Goal: Task Accomplishment & Management: Complete application form

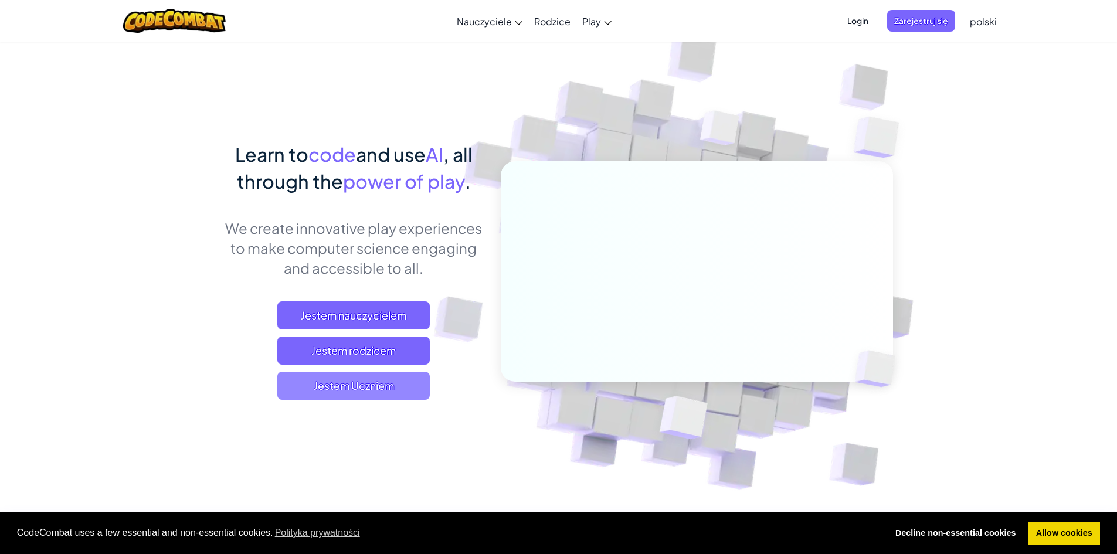
click at [372, 397] on span "Jestem Uczniem" at bounding box center [353, 386] width 152 height 28
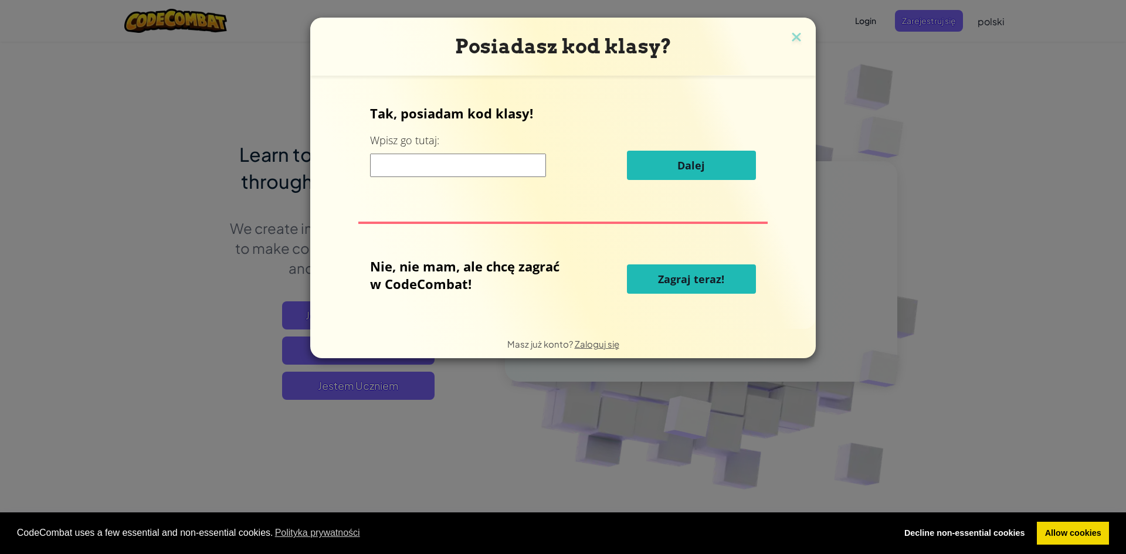
click at [514, 172] on input at bounding box center [458, 165] width 176 height 23
type input "RideDropiron"
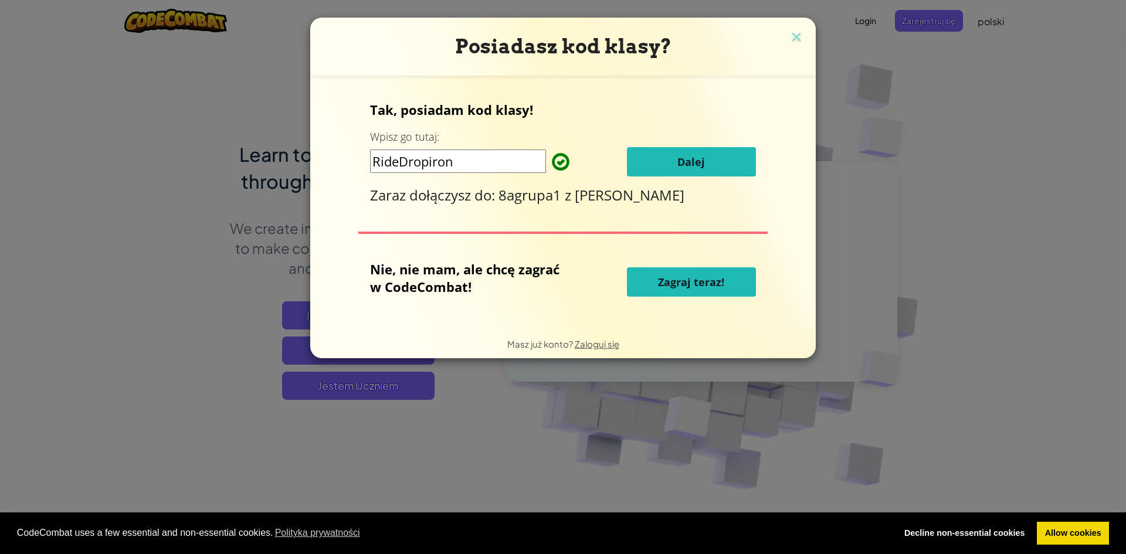
click at [719, 158] on button "Dalej" at bounding box center [691, 161] width 129 height 29
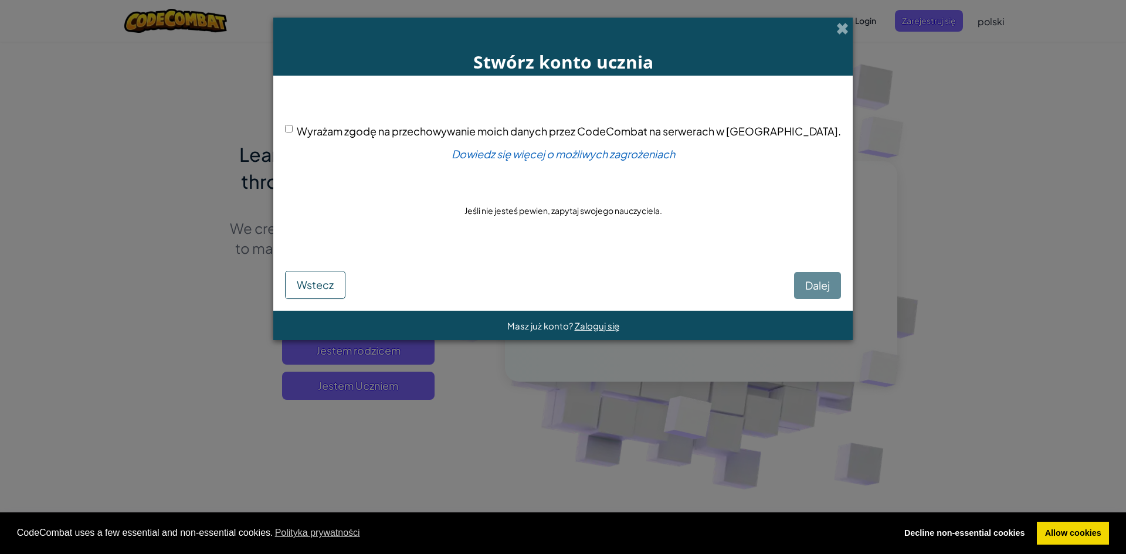
click at [330, 133] on div "Wyrażam zgodę na przechowywanie moich danych przez CodeCombat na serwerach w [G…" at bounding box center [563, 131] width 556 height 17
click at [293, 127] on input "Wyrażam zgodę na przechowywanie moich danych przez CodeCombat na serwerach w [G…" at bounding box center [289, 129] width 8 height 8
checkbox input "true"
click at [598, 328] on span "Zaloguj się" at bounding box center [597, 325] width 45 height 11
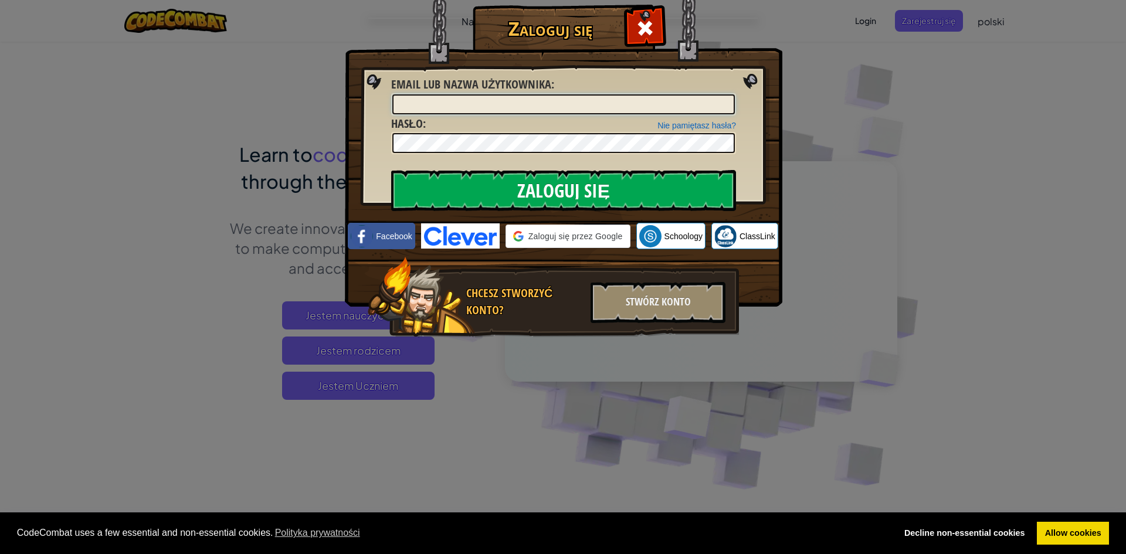
type input "Lena4543"
click at [491, 185] on input "Zaloguj się" at bounding box center [563, 190] width 345 height 41
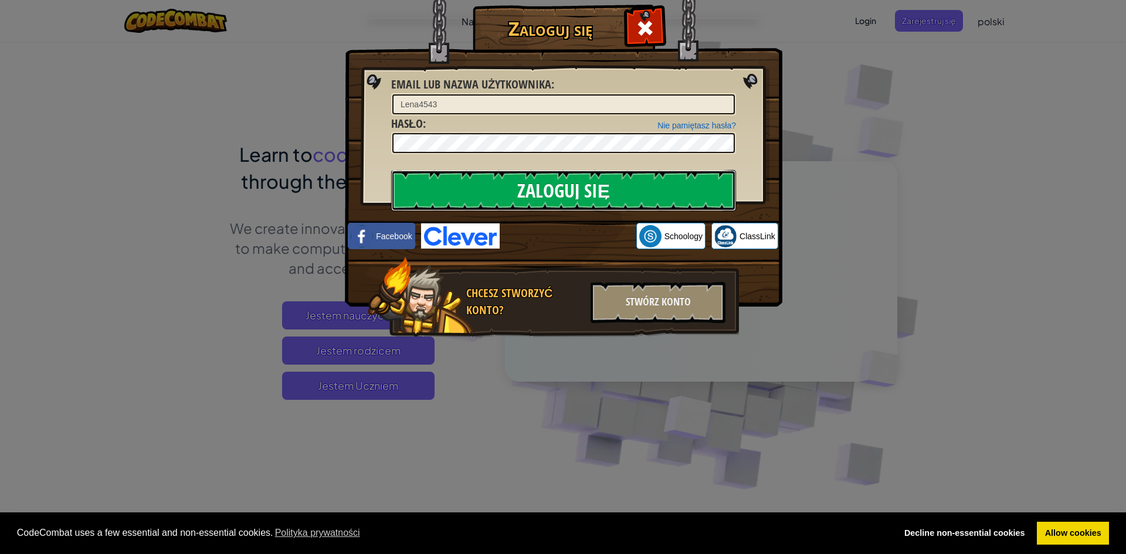
click at [491, 185] on input "Zaloguj się" at bounding box center [563, 190] width 345 height 41
